Goal: Task Accomplishment & Management: Use online tool/utility

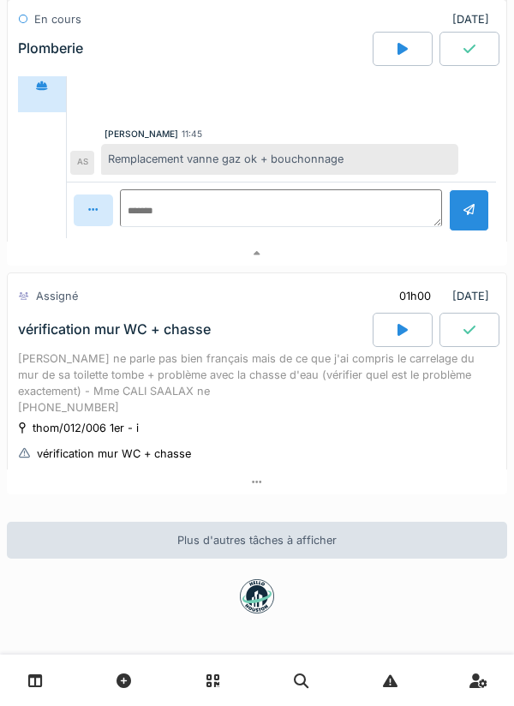
scroll to position [746, 0]
click at [385, 252] on div at bounding box center [257, 254] width 501 height 25
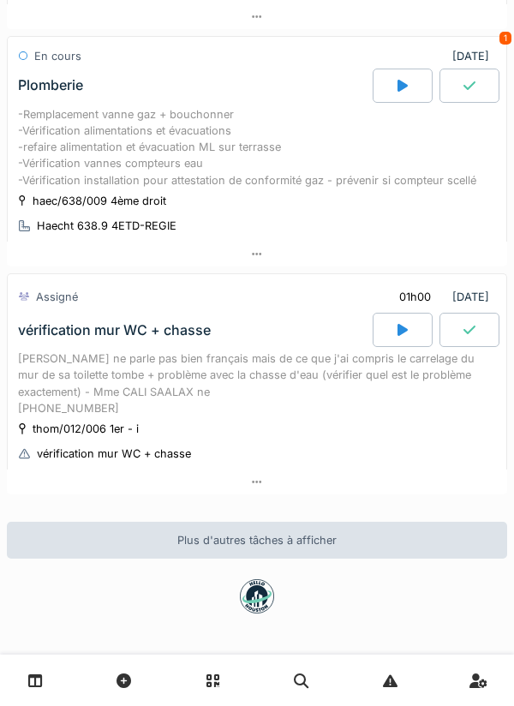
scroll to position [300, 0]
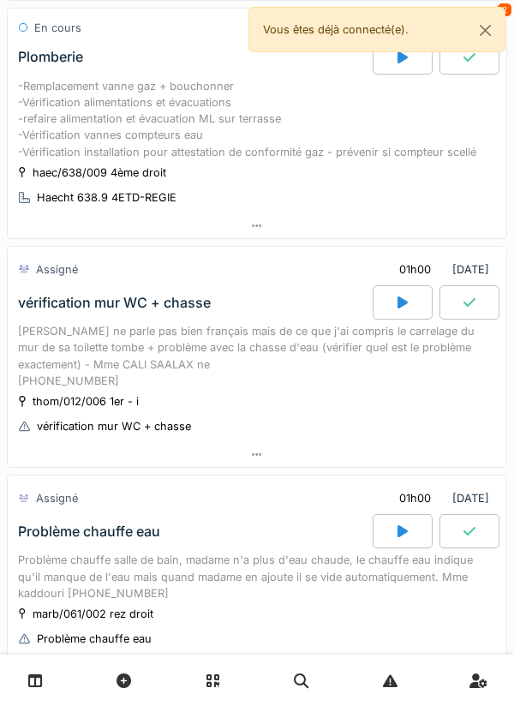
scroll to position [709, 0]
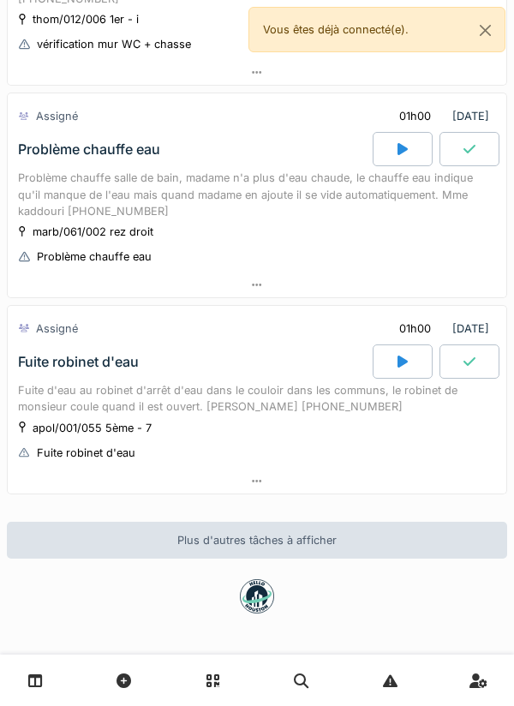
click at [396, 145] on div at bounding box center [403, 149] width 60 height 34
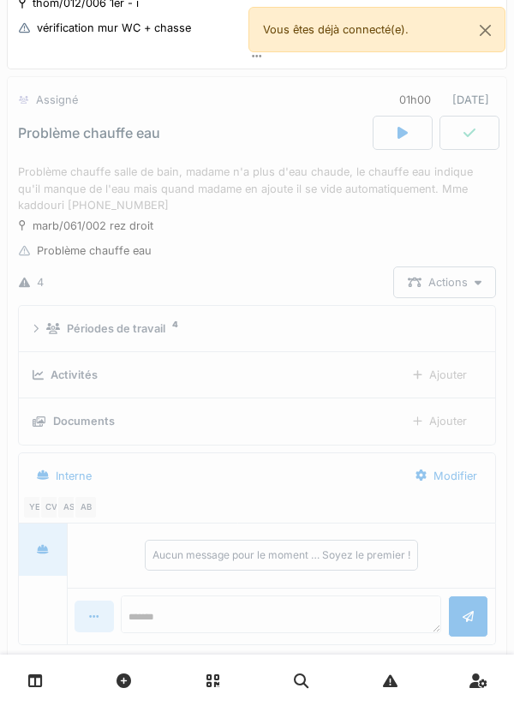
scroll to position [733, 0]
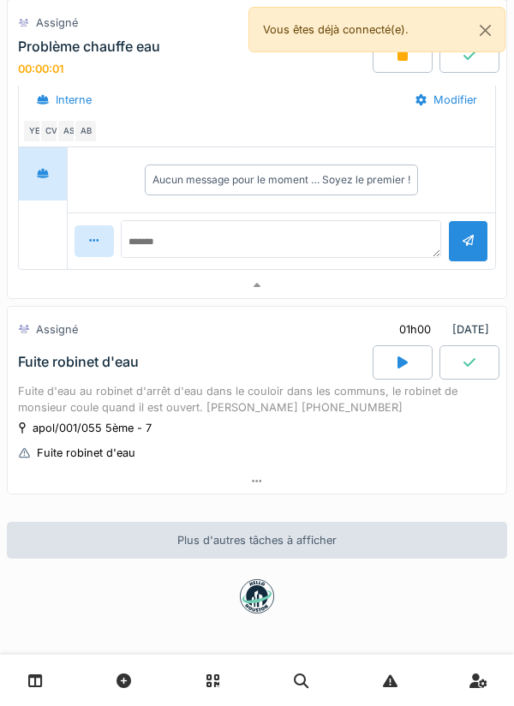
click at [389, 287] on div at bounding box center [257, 285] width 499 height 25
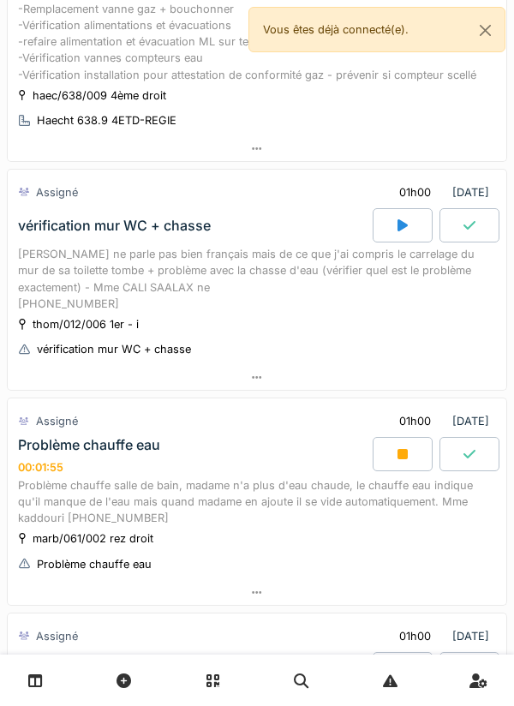
scroll to position [393, 0]
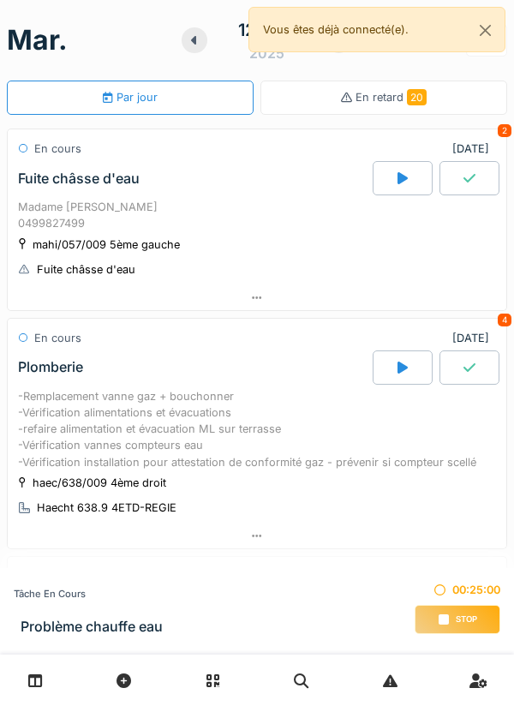
click at [449, 621] on div "Stop" at bounding box center [458, 619] width 86 height 29
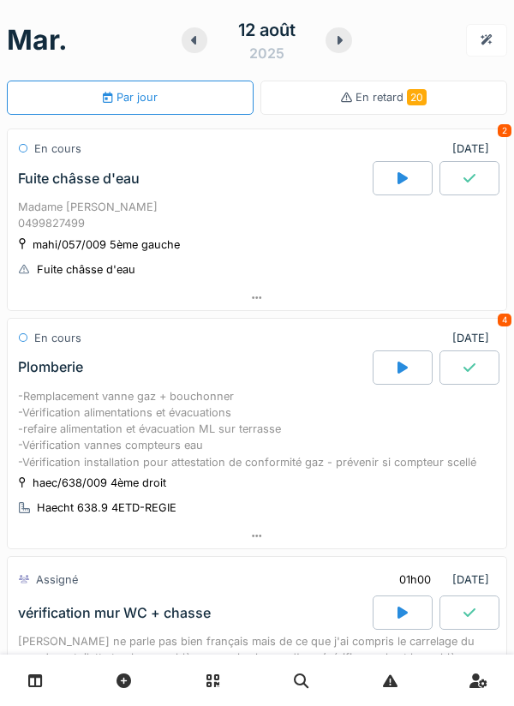
click at [337, 41] on icon at bounding box center [339, 40] width 7 height 14
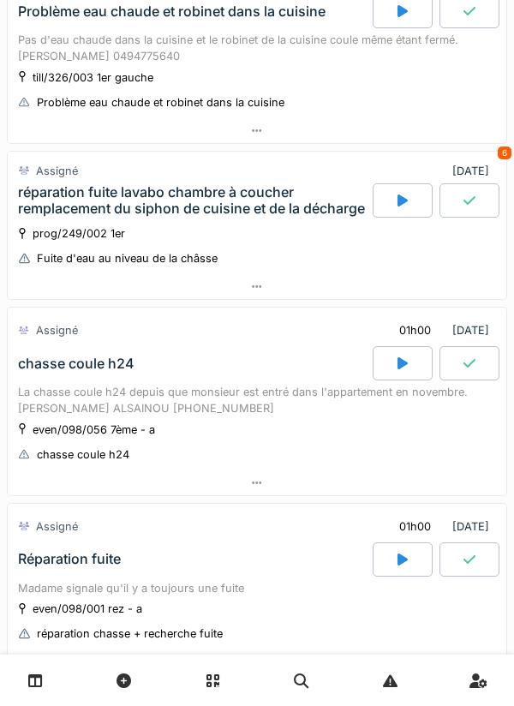
scroll to position [355, 0]
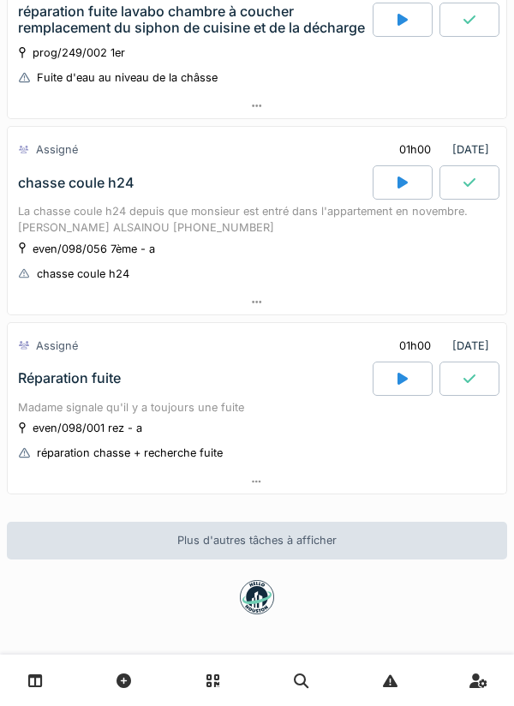
click at [376, 479] on div at bounding box center [257, 482] width 499 height 25
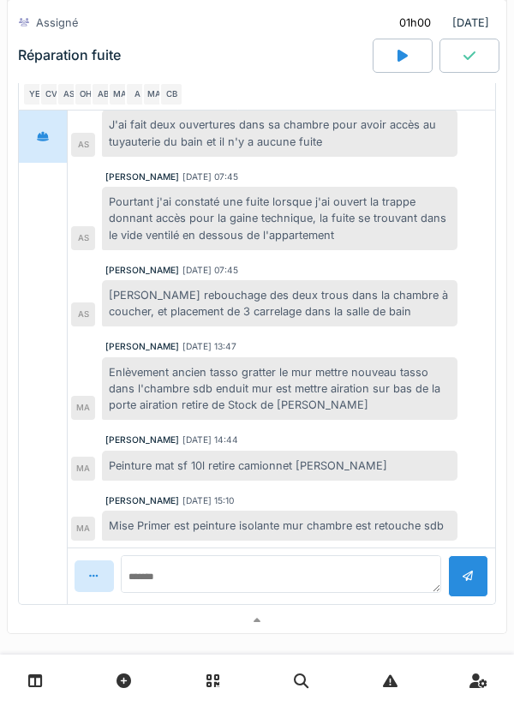
scroll to position [986, 0]
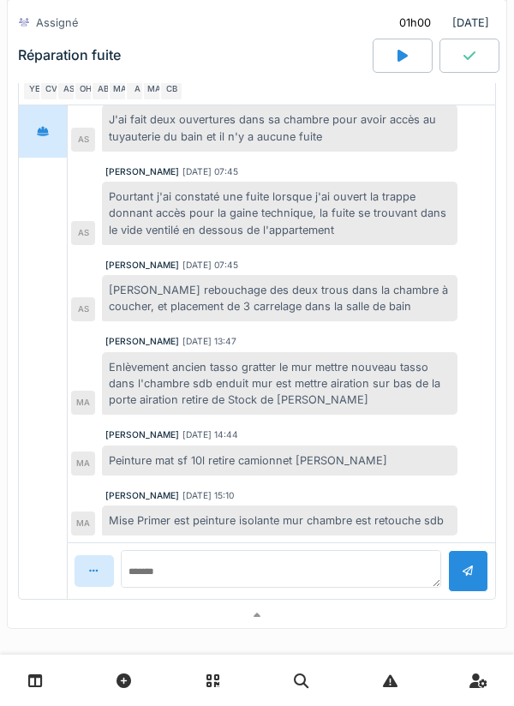
click at [345, 614] on div at bounding box center [257, 615] width 499 height 25
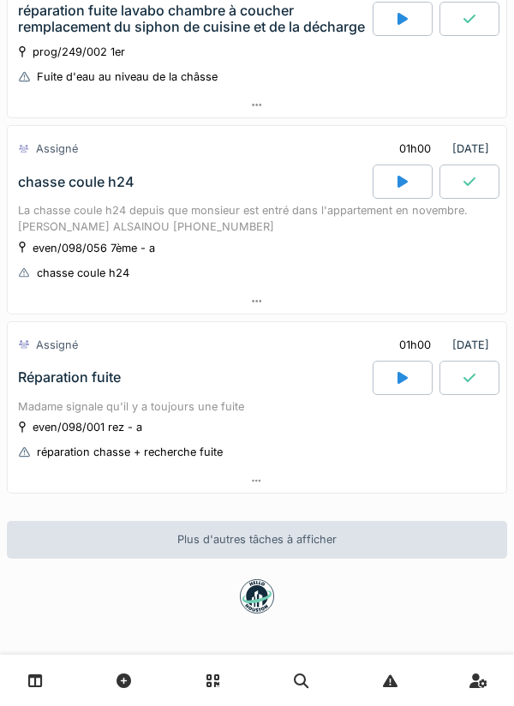
scroll to position [355, 0]
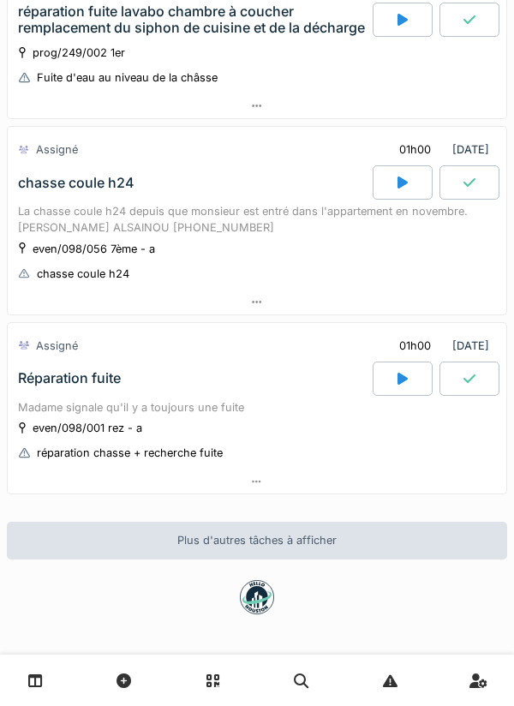
click at [341, 477] on div at bounding box center [257, 482] width 499 height 25
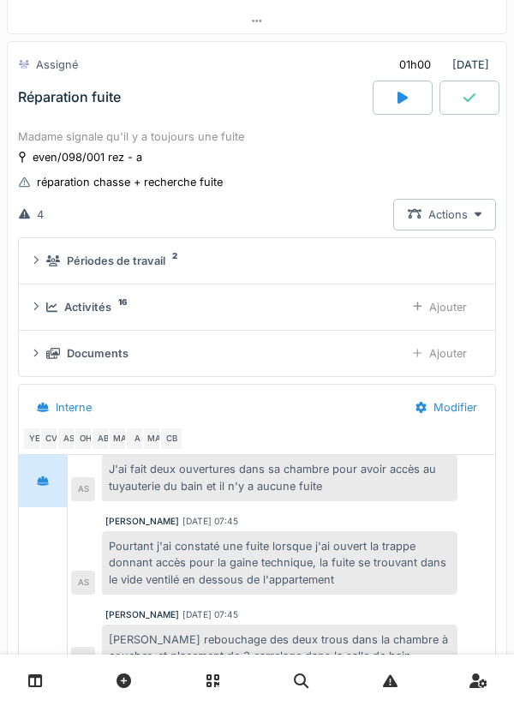
scroll to position [640, 0]
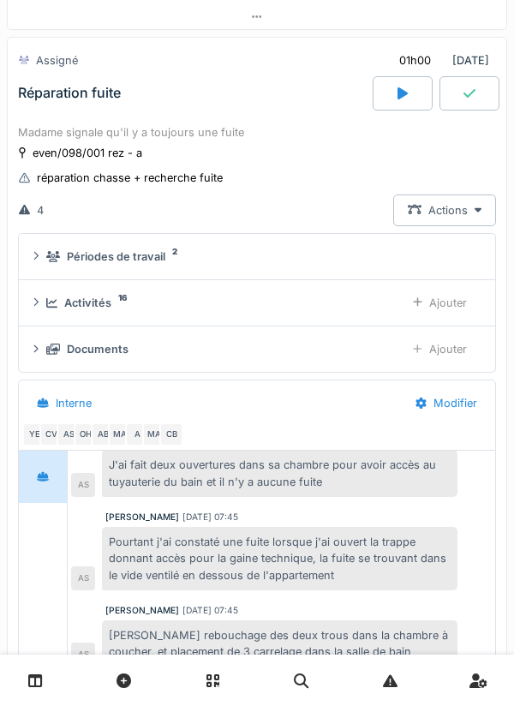
click at [378, 293] on div "Activités 16 Ajouter" at bounding box center [257, 303] width 449 height 32
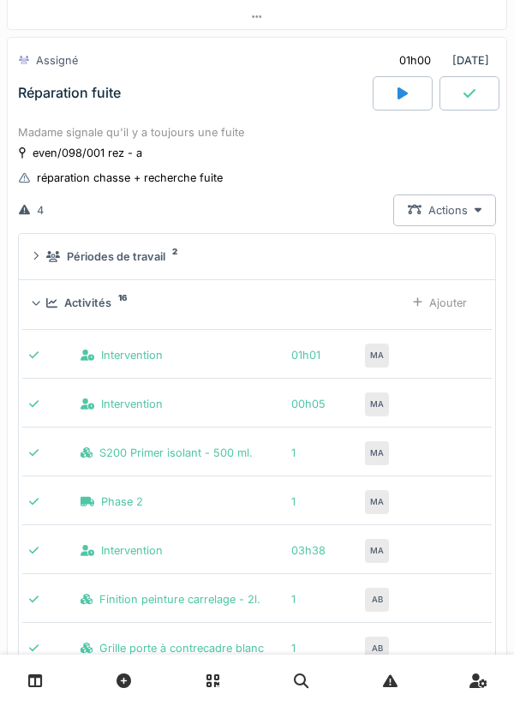
click at [388, 291] on div "Activités 16 Ajouter" at bounding box center [257, 303] width 449 height 32
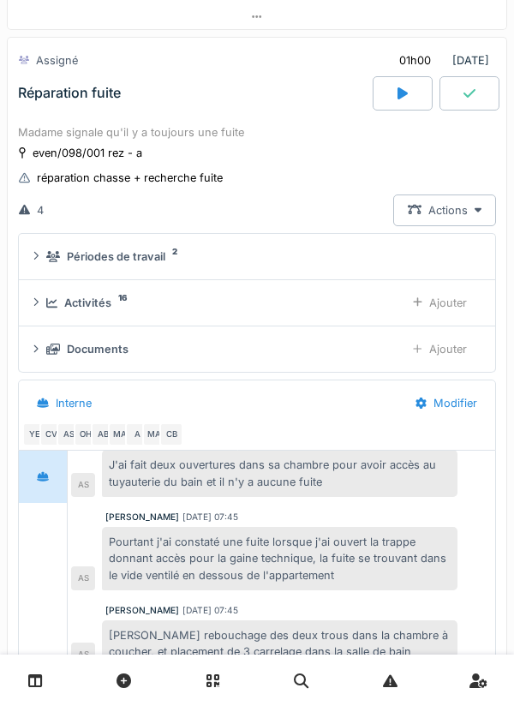
click at [387, 293] on div "Activités 16 Ajouter" at bounding box center [257, 303] width 449 height 32
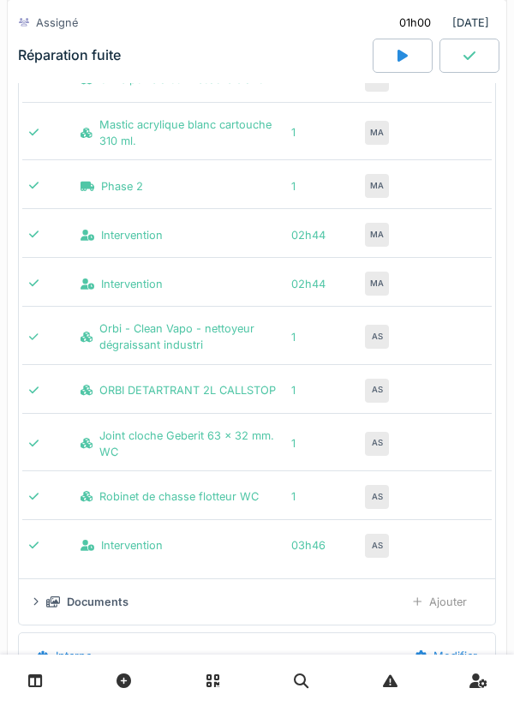
scroll to position [1213, 0]
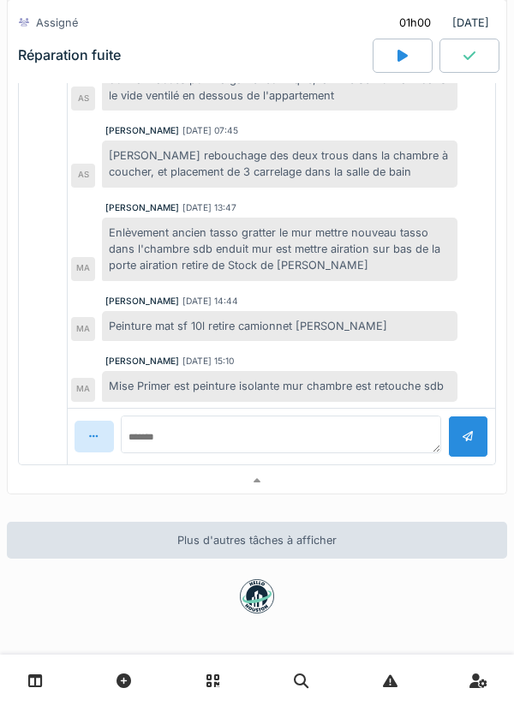
click at [337, 477] on div at bounding box center [257, 481] width 499 height 25
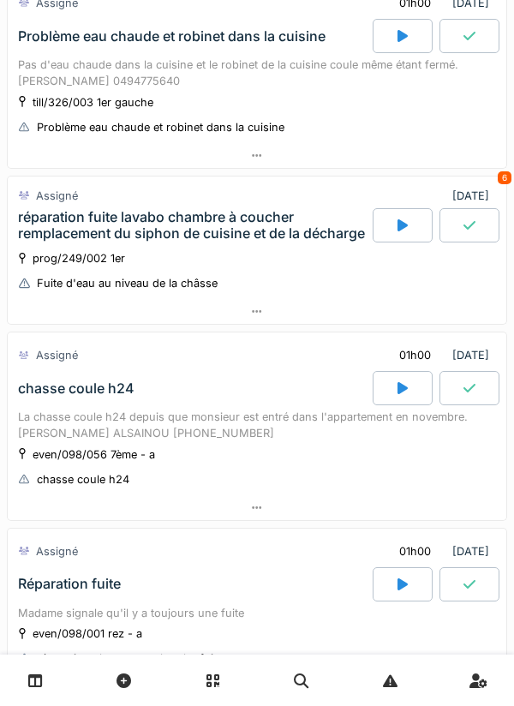
scroll to position [148, 0]
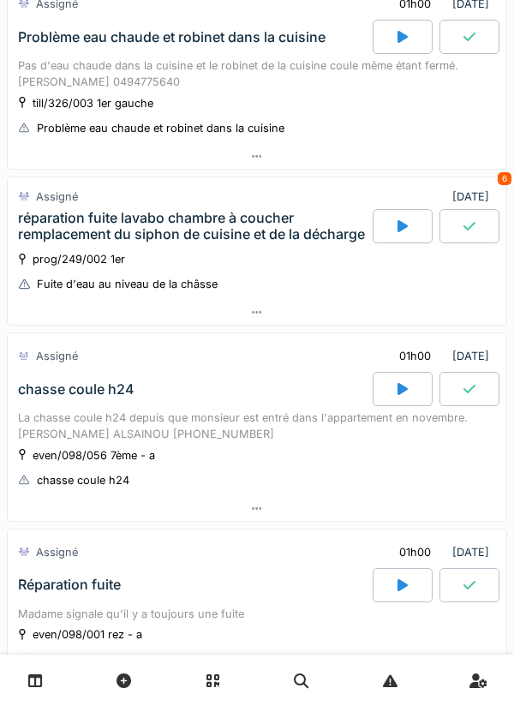
click at [378, 321] on div at bounding box center [257, 312] width 499 height 25
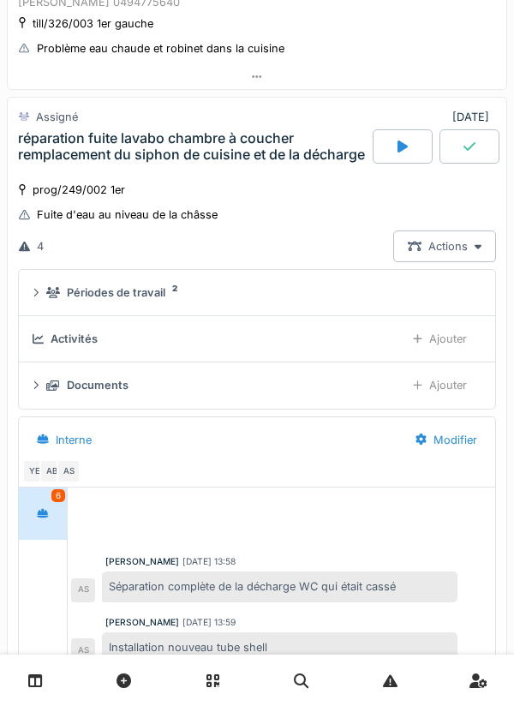
scroll to position [256, 0]
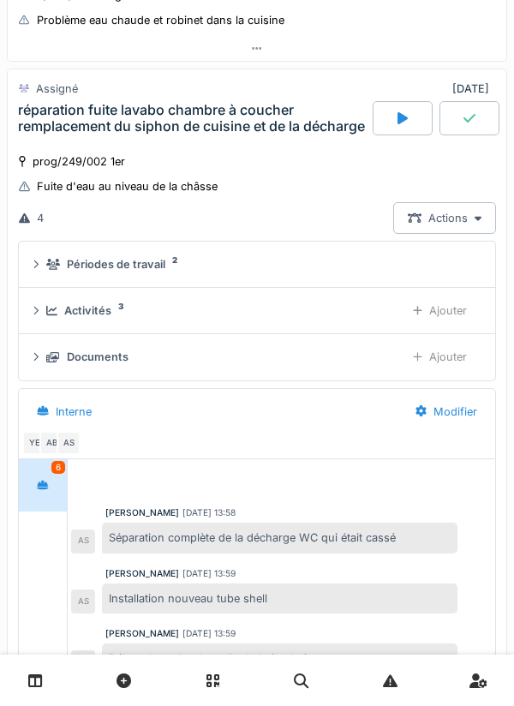
click at [381, 265] on div "Périodes de travail 2" at bounding box center [260, 264] width 429 height 16
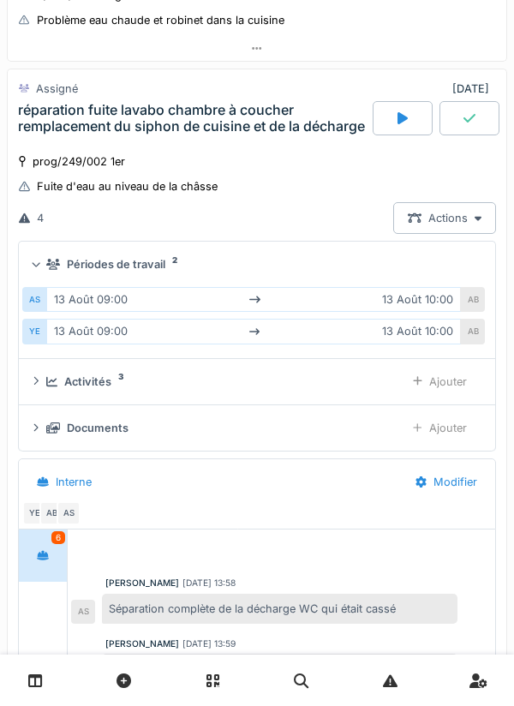
click at [392, 266] on div "Périodes de travail 2" at bounding box center [260, 264] width 429 height 16
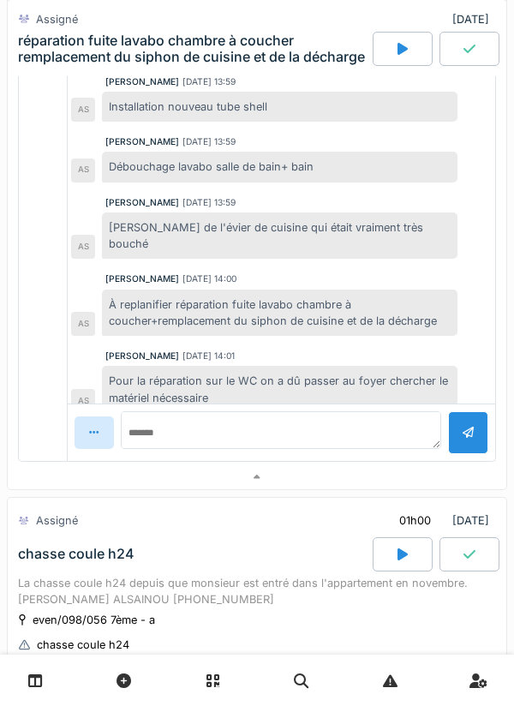
click at [342, 471] on div at bounding box center [257, 477] width 499 height 25
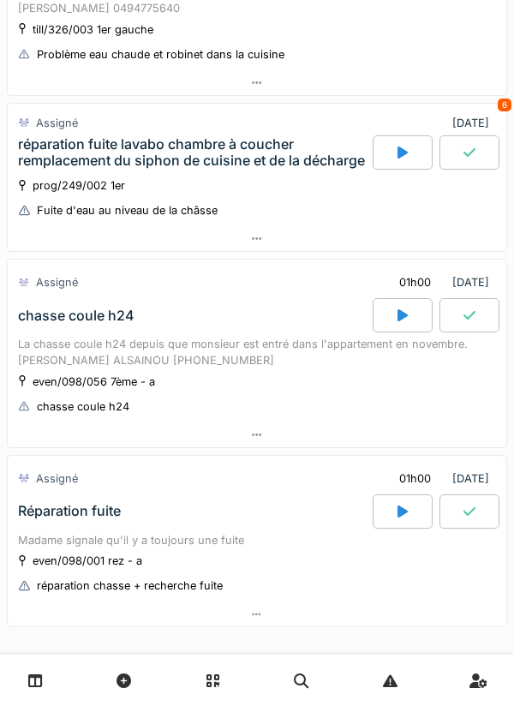
scroll to position [0, 0]
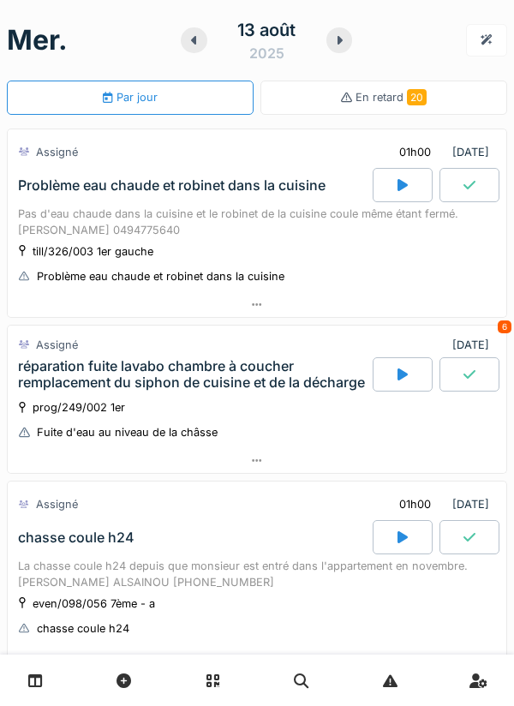
click at [342, 44] on icon at bounding box center [339, 40] width 7 height 14
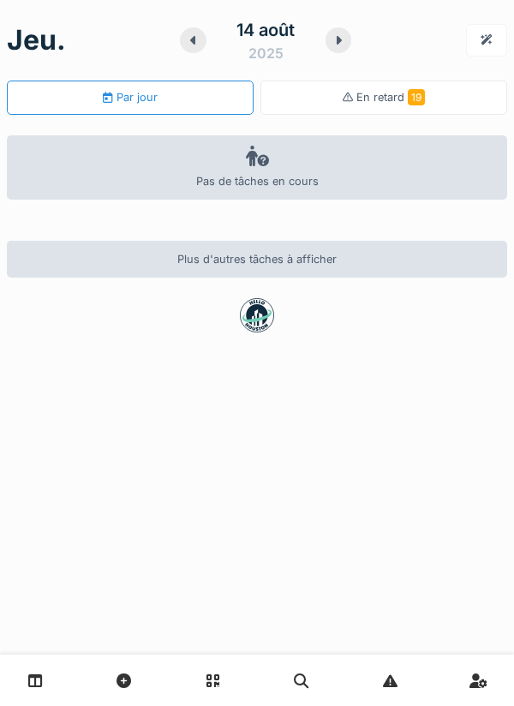
click at [192, 42] on icon at bounding box center [192, 40] width 5 height 9
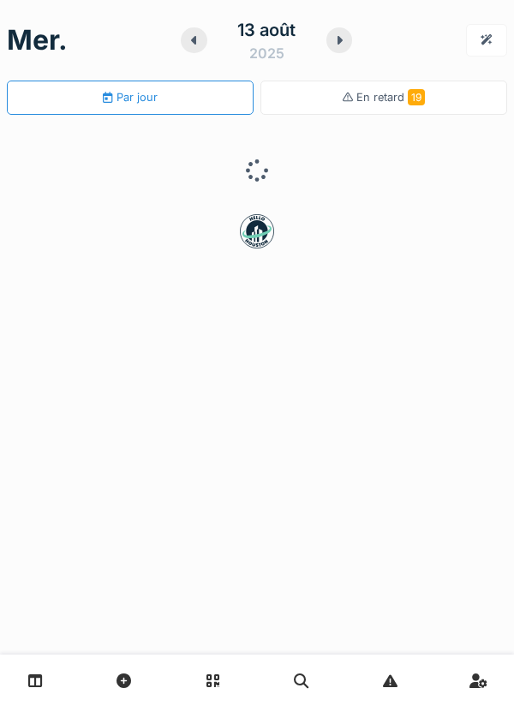
click at [182, 45] on div at bounding box center [194, 40] width 26 height 26
